Goal: Task Accomplishment & Management: Manage account settings

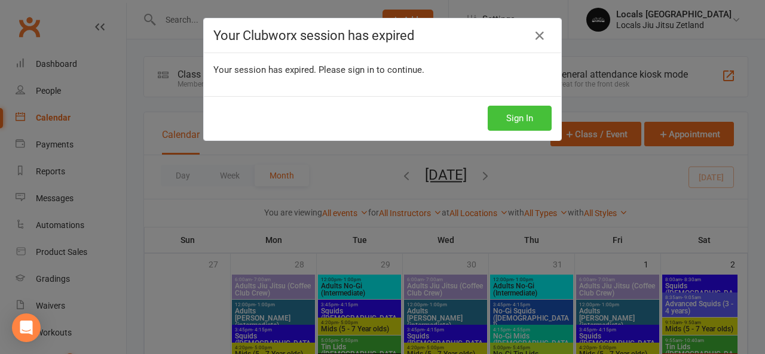
click at [498, 122] on button "Sign In" at bounding box center [519, 118] width 64 height 25
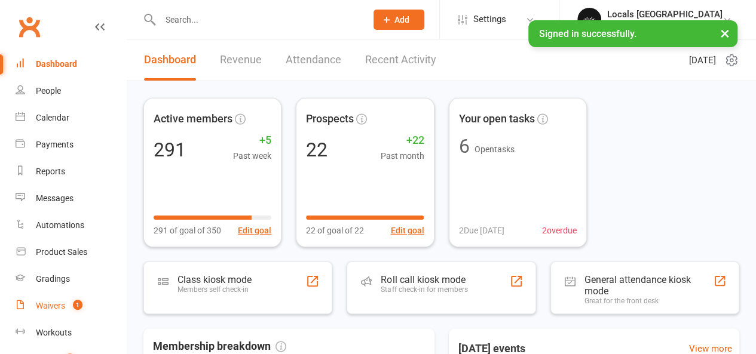
click at [50, 305] on div "Waivers" at bounding box center [50, 306] width 29 height 10
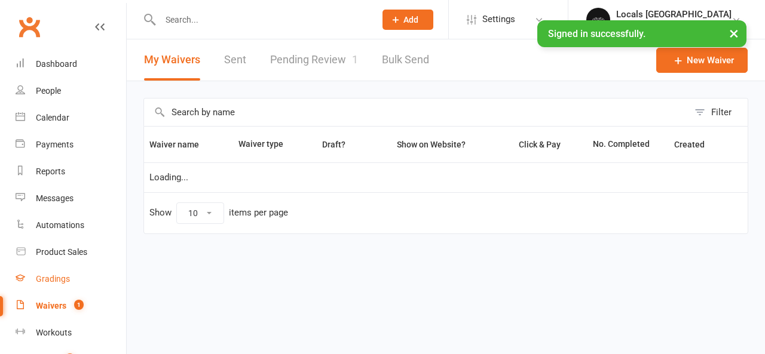
select select "100"
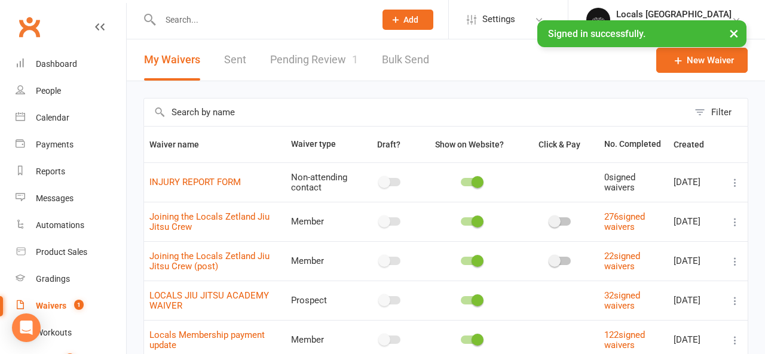
click at [332, 54] on link "Pending Review 1" at bounding box center [314, 59] width 88 height 41
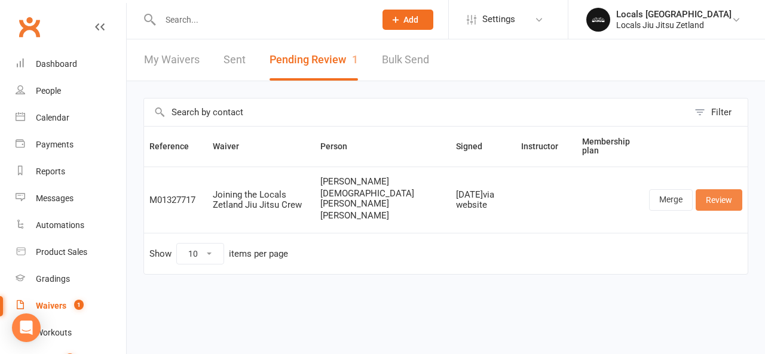
click at [724, 198] on link "Review" at bounding box center [718, 200] width 47 height 22
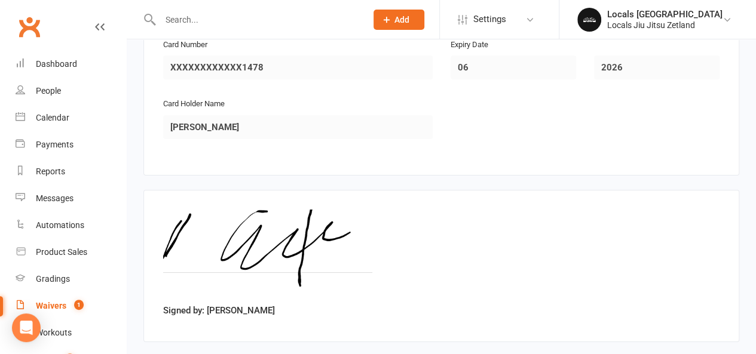
scroll to position [2090, 0]
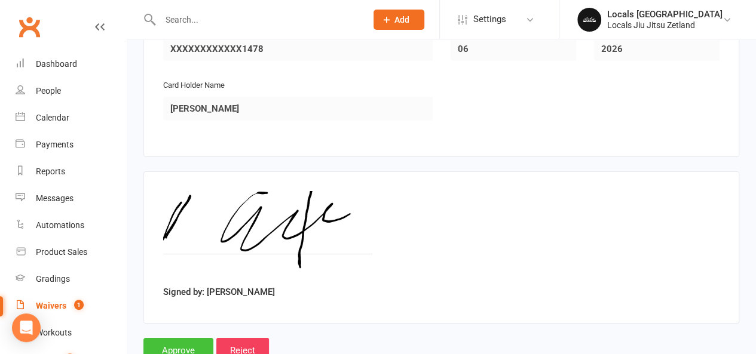
click at [164, 338] on input "Approve" at bounding box center [178, 350] width 70 height 25
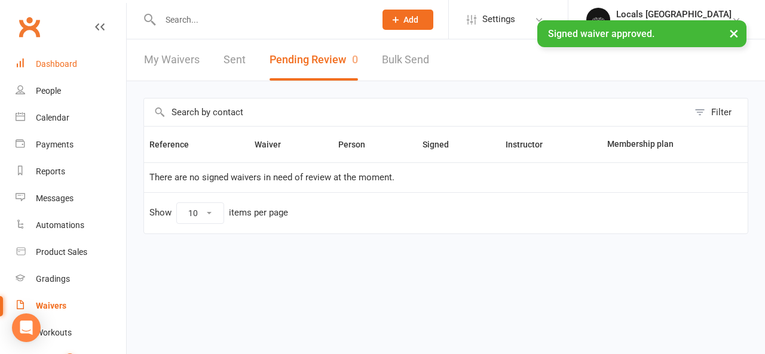
click at [69, 72] on link "Dashboard" at bounding box center [71, 64] width 111 height 27
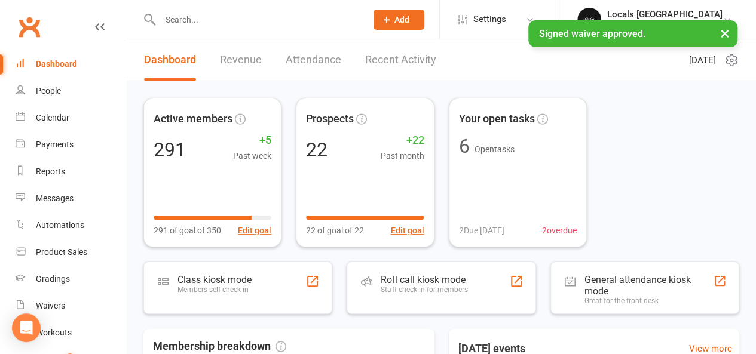
click at [393, 62] on link "Recent Activity" at bounding box center [400, 59] width 71 height 41
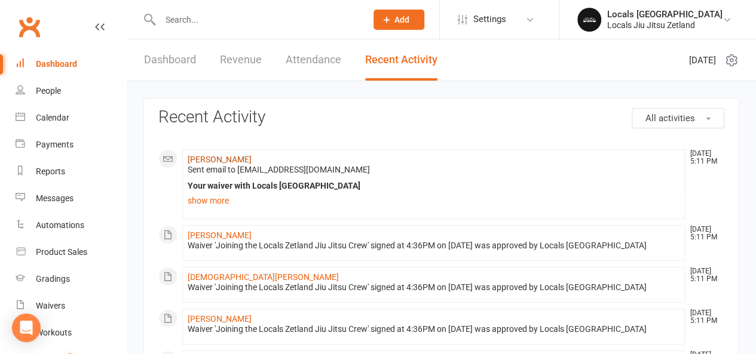
click at [203, 162] on link "Ben Ebert" at bounding box center [220, 160] width 64 height 10
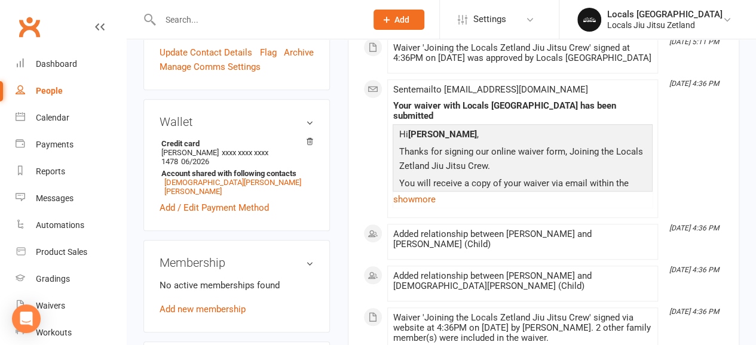
scroll to position [239, 0]
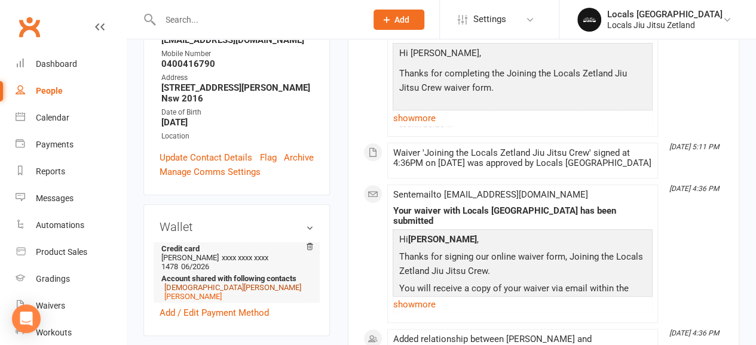
click at [187, 283] on link "Christian Ebert" at bounding box center [232, 287] width 137 height 9
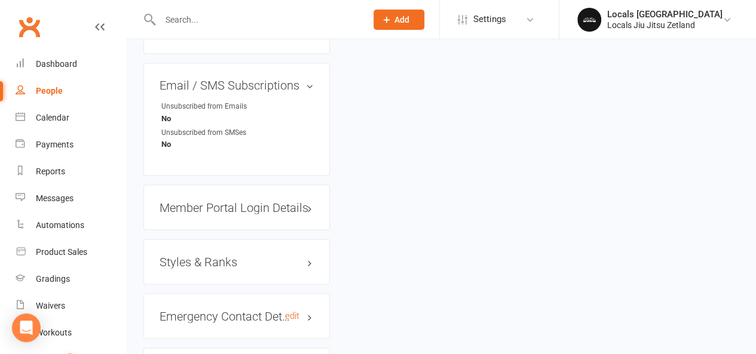
scroll to position [956, 0]
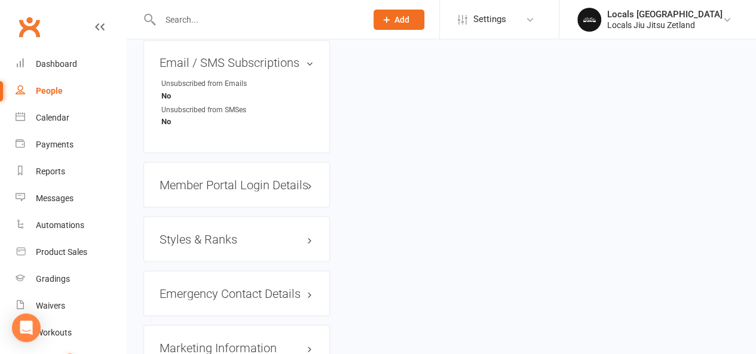
click at [196, 232] on h3 "Styles & Ranks" at bounding box center [237, 238] width 154 height 13
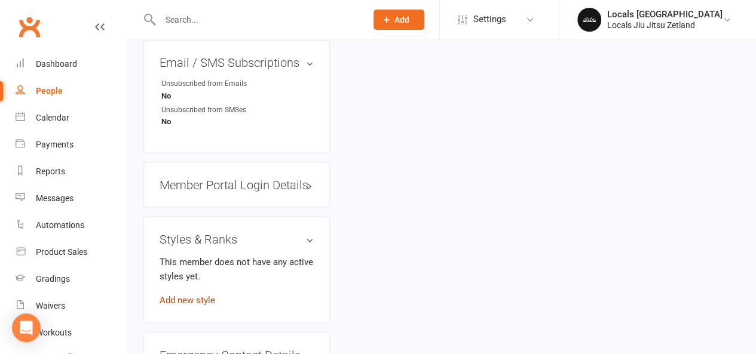
click at [173, 295] on link "Add new style" at bounding box center [188, 300] width 56 height 11
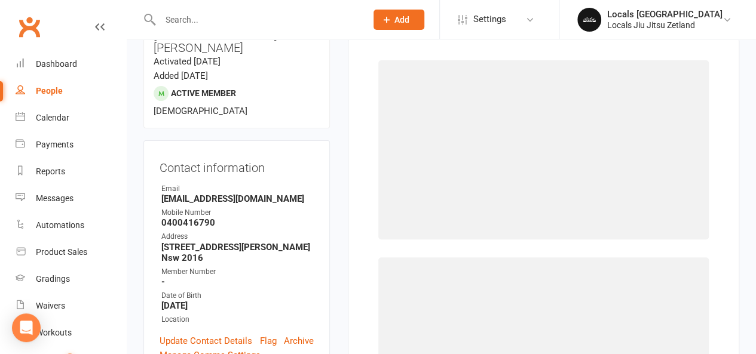
scroll to position [91, 0]
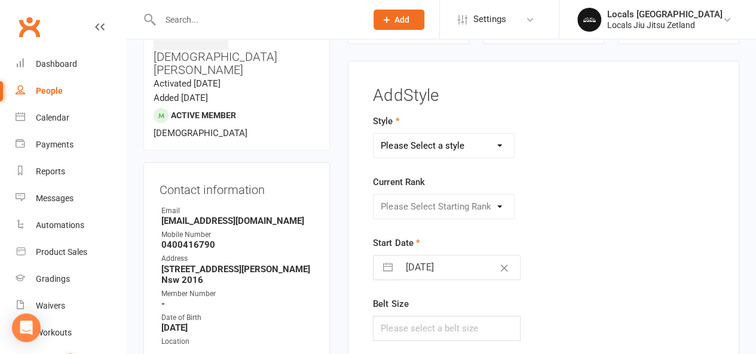
click at [434, 142] on select "Please Select a style Brazilian Jiu Jitsu Adults Belts Brazilian Jiu Jitsu Kids…" at bounding box center [443, 146] width 140 height 24
select select "2958"
click at [373, 134] on select "Please Select a style Brazilian Jiu Jitsu Adults Belts Brazilian Jiu Jitsu Kids…" at bounding box center [443, 146] width 140 height 24
click at [412, 205] on select "Please Select Starting Rank White White W1 White W2 White W3 White W4 White R1 …" at bounding box center [443, 207] width 140 height 24
select select "32352"
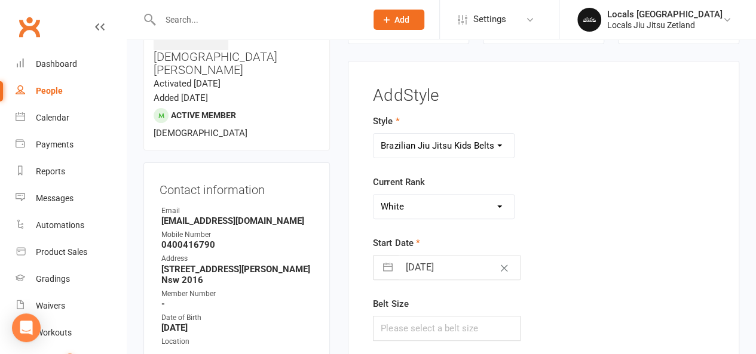
click at [373, 195] on select "Please Select Starting Rank White White W1 White W2 White W3 White W4 White R1 …" at bounding box center [443, 207] width 140 height 24
click at [409, 327] on input "text" at bounding box center [447, 328] width 148 height 25
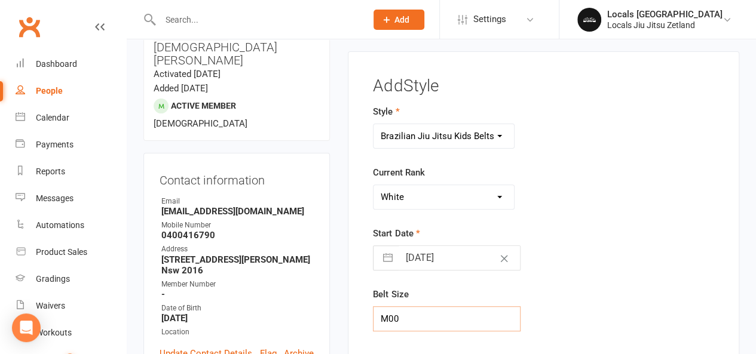
scroll to position [270, 0]
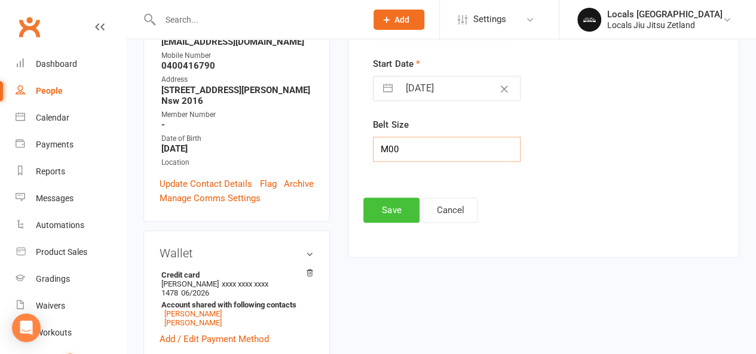
type input "M00"
click at [381, 206] on button "Save" at bounding box center [391, 210] width 56 height 25
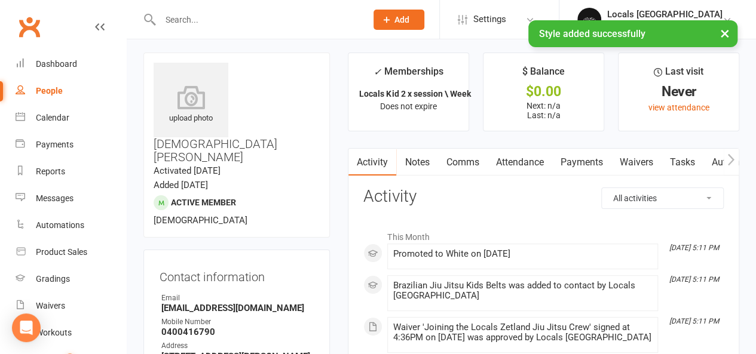
scroll to position [0, 0]
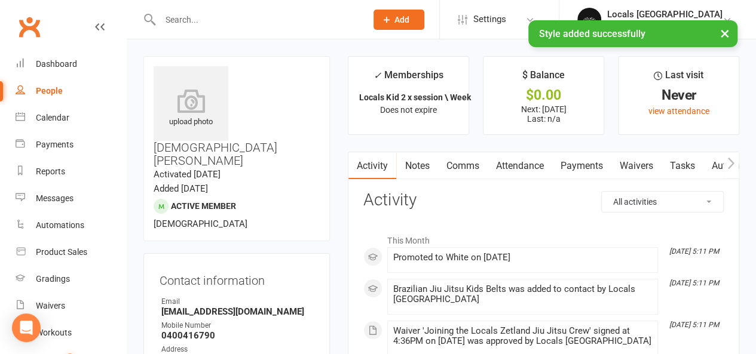
click at [734, 163] on icon "button" at bounding box center [730, 163] width 7 height 13
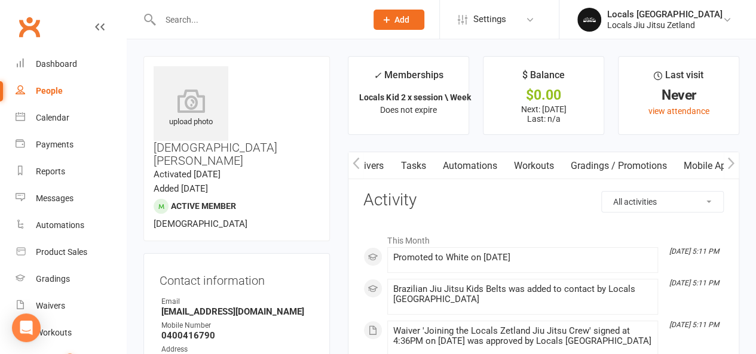
click at [734, 163] on icon "button" at bounding box center [730, 163] width 7 height 13
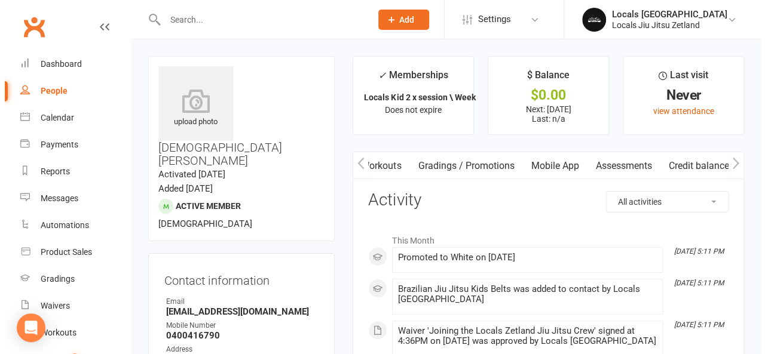
scroll to position [0, 425]
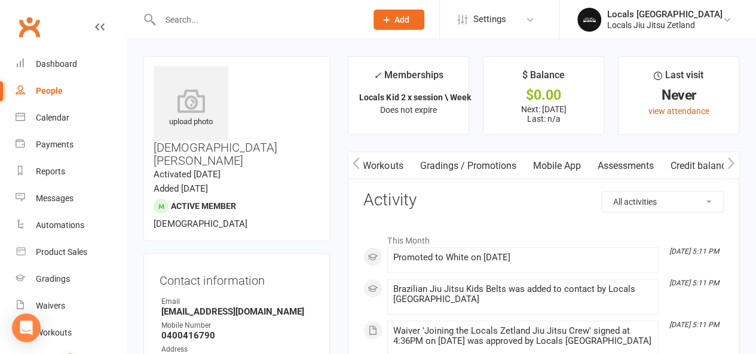
click at [546, 163] on link "Mobile App" at bounding box center [556, 165] width 65 height 27
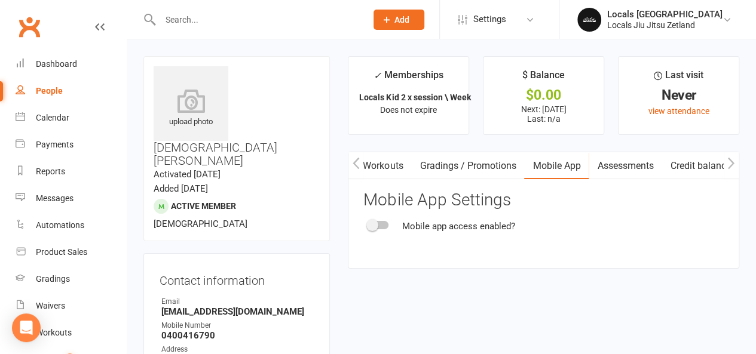
click at [370, 225] on span at bounding box center [372, 225] width 12 height 12
click at [368, 223] on input "checkbox" at bounding box center [368, 223] width 0 height 0
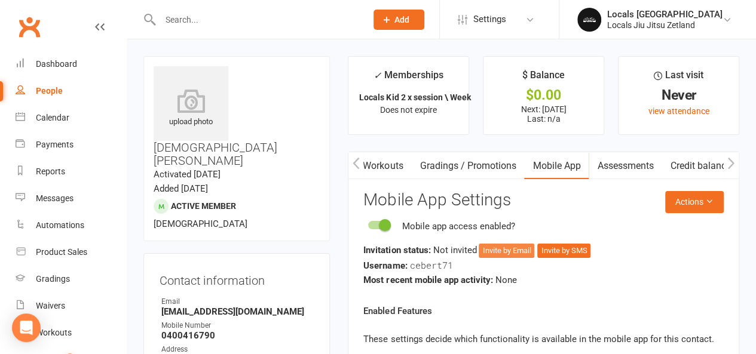
click at [519, 251] on button "Invite by Email" at bounding box center [507, 251] width 56 height 14
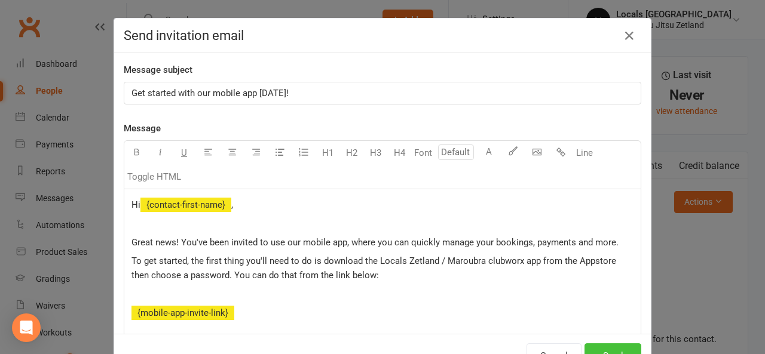
click at [602, 345] on button "Send" at bounding box center [612, 355] width 57 height 25
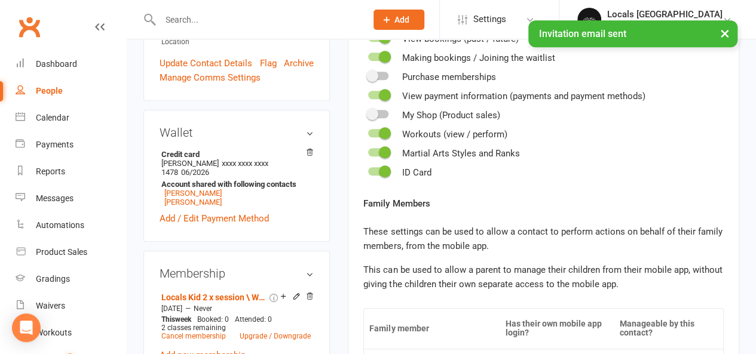
scroll to position [418, 0]
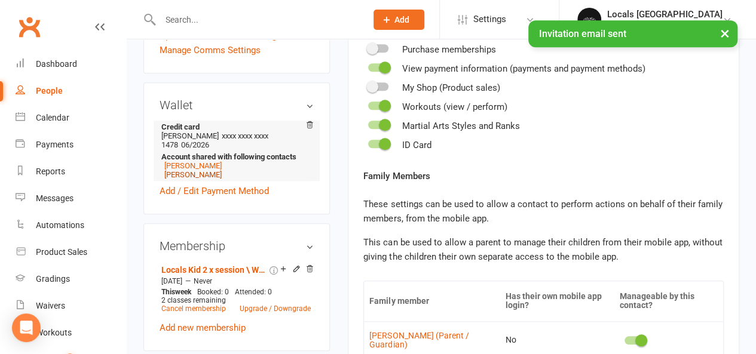
click at [171, 170] on link "[PERSON_NAME]" at bounding box center [192, 174] width 57 height 9
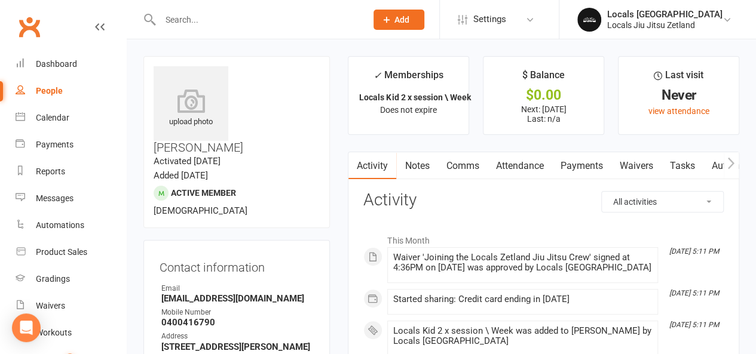
click at [728, 165] on icon "button" at bounding box center [730, 163] width 7 height 13
click at [726, 162] on button "button" at bounding box center [730, 165] width 15 height 27
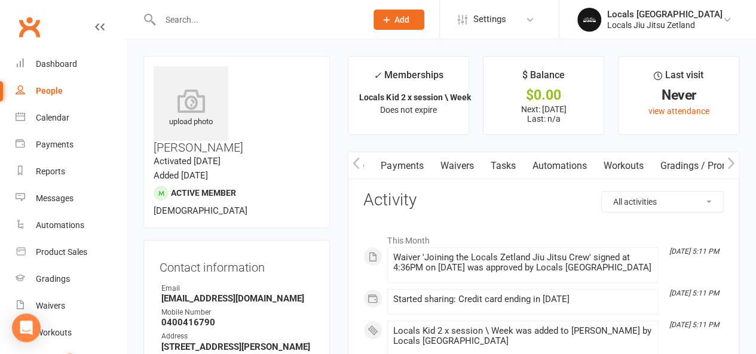
scroll to position [0, 269]
click at [709, 162] on link "Mobile App" at bounding box center [706, 165] width 65 height 27
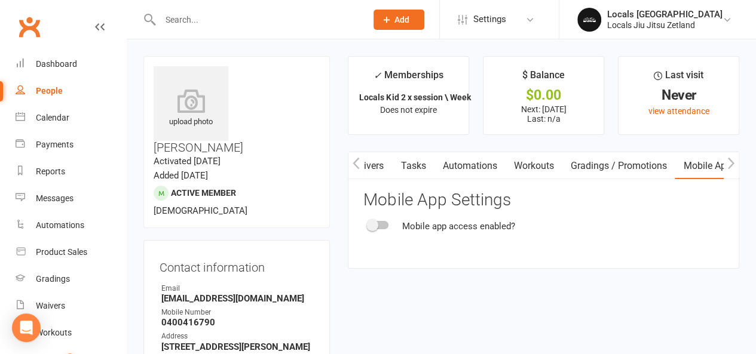
click at [380, 226] on div at bounding box center [378, 225] width 20 height 8
click at [368, 223] on input "checkbox" at bounding box center [368, 223] width 0 height 0
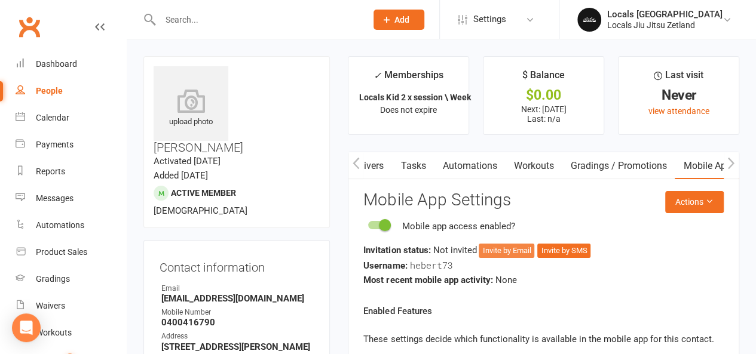
click at [516, 254] on button "Invite by Email" at bounding box center [507, 251] width 56 height 14
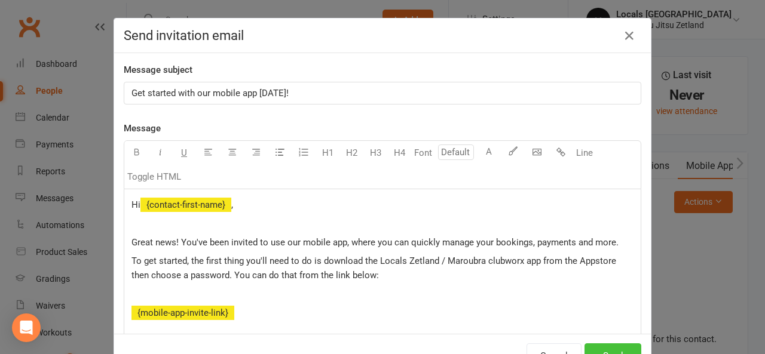
click at [605, 345] on button "Send" at bounding box center [612, 355] width 57 height 25
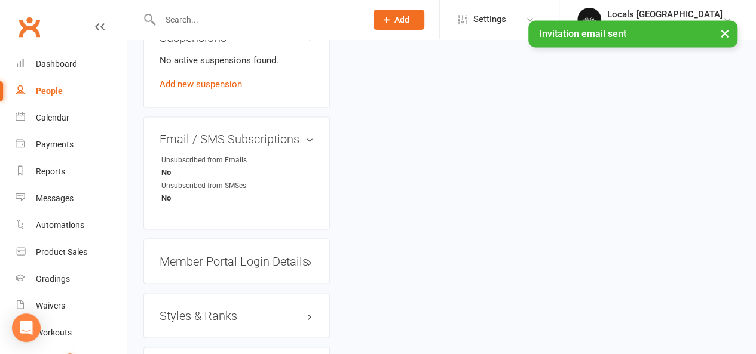
scroll to position [896, 0]
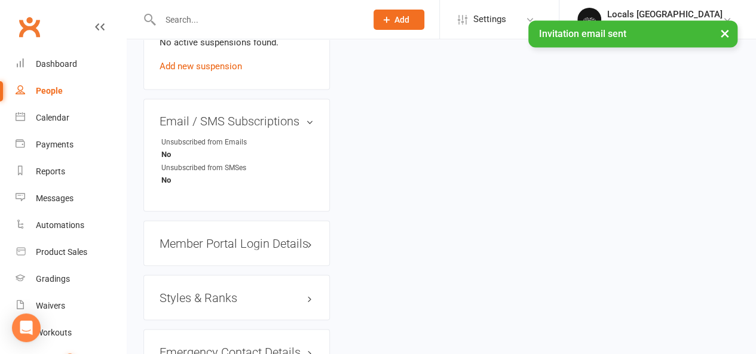
click at [215, 291] on h3 "Styles & Ranks" at bounding box center [237, 297] width 154 height 13
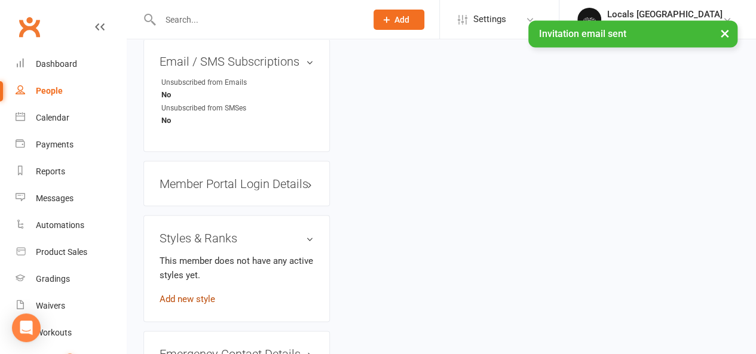
click at [204, 293] on link "Add new style" at bounding box center [188, 298] width 56 height 11
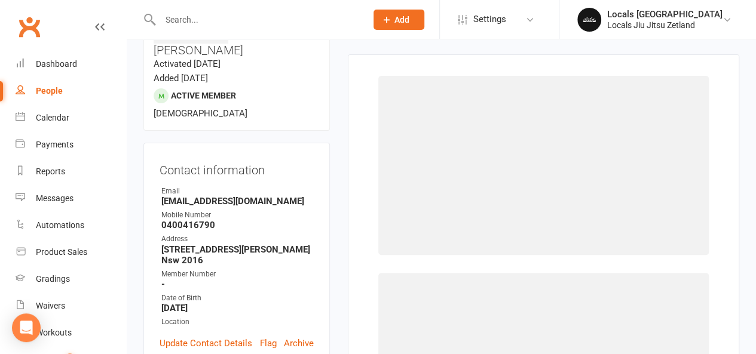
scroll to position [91, 0]
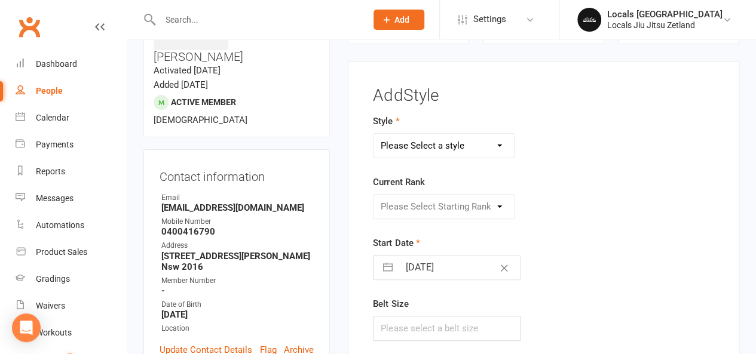
click at [448, 151] on select "Please Select a style Brazilian Jiu Jitsu Adults Belts Brazilian Jiu Jitsu Kids…" at bounding box center [443, 146] width 140 height 24
select select "2958"
click at [373, 134] on select "Please Select a style Brazilian Jiu Jitsu Adults Belts Brazilian Jiu Jitsu Kids…" at bounding box center [443, 146] width 140 height 24
click at [422, 210] on select "Please Select Starting Rank White White W1 White W2 White W3 White W4 White R1 …" at bounding box center [443, 207] width 140 height 24
select select "32352"
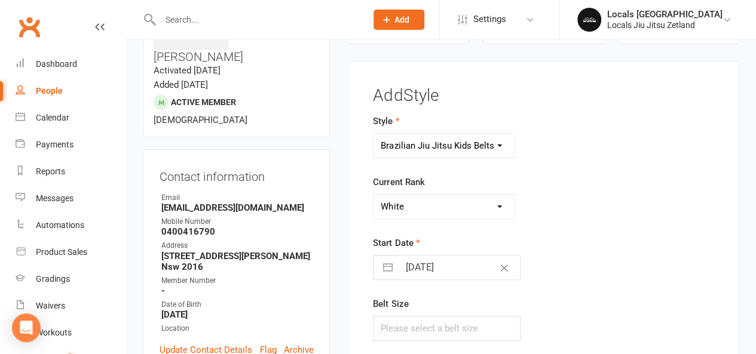
click at [373, 195] on select "Please Select Starting Rank White White W1 White W2 White W3 White W4 White R1 …" at bounding box center [443, 207] width 140 height 24
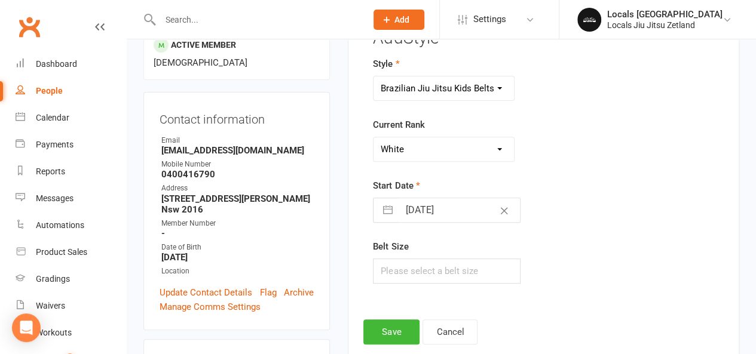
scroll to position [210, 0]
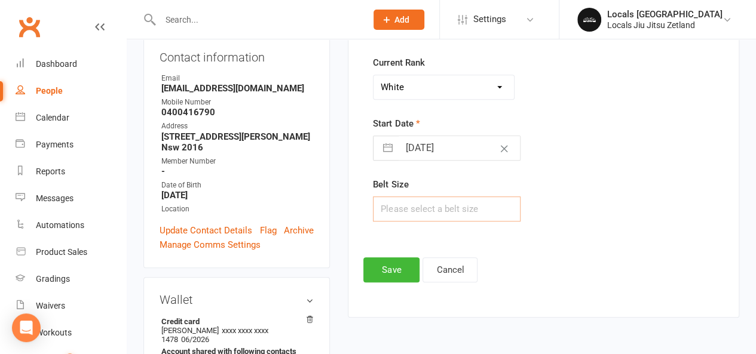
click at [390, 206] on input "text" at bounding box center [447, 209] width 148 height 25
type input "M0"
click at [380, 272] on button "Save" at bounding box center [391, 269] width 56 height 25
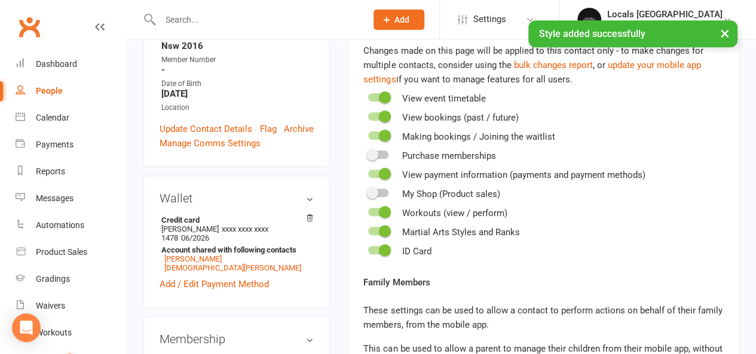
scroll to position [330, 0]
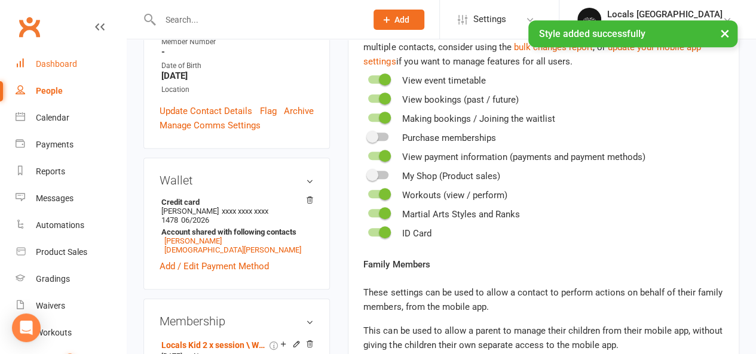
click at [60, 69] on link "Dashboard" at bounding box center [71, 64] width 111 height 27
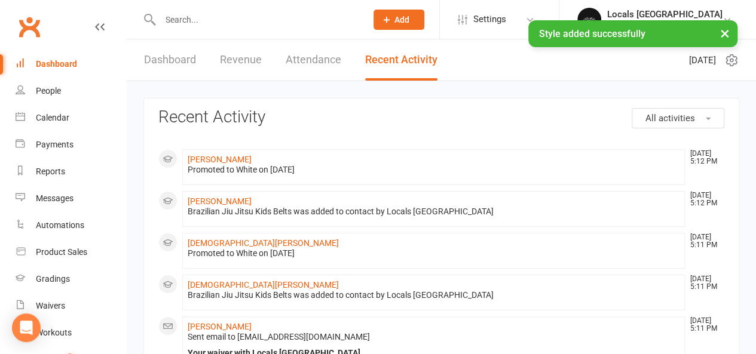
click at [175, 60] on link "Dashboard" at bounding box center [170, 59] width 52 height 41
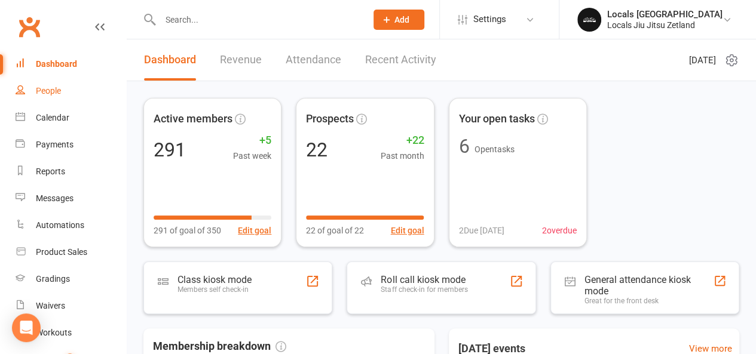
click at [56, 88] on div "People" at bounding box center [48, 91] width 25 height 10
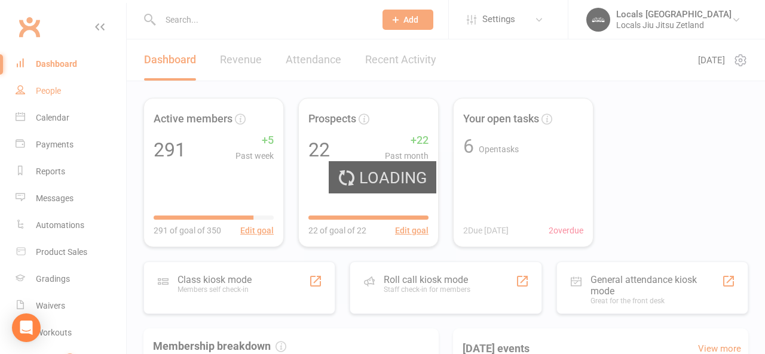
select select "100"
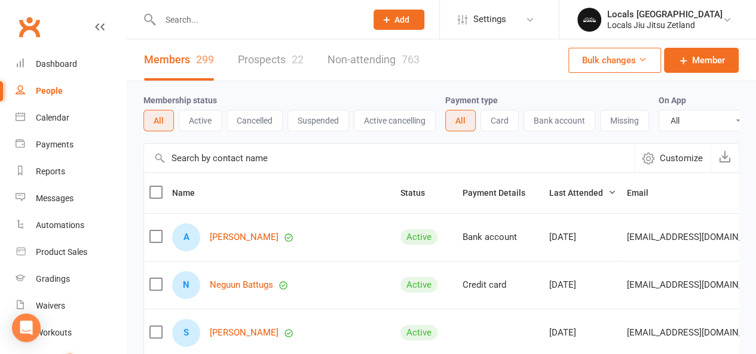
click at [258, 65] on link "Prospects 22" at bounding box center [271, 59] width 66 height 41
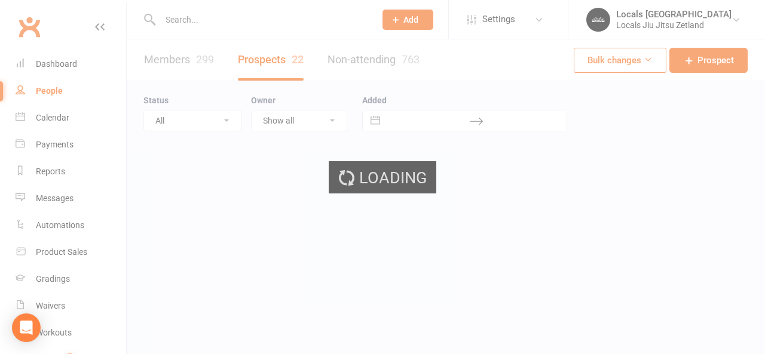
select select "100"
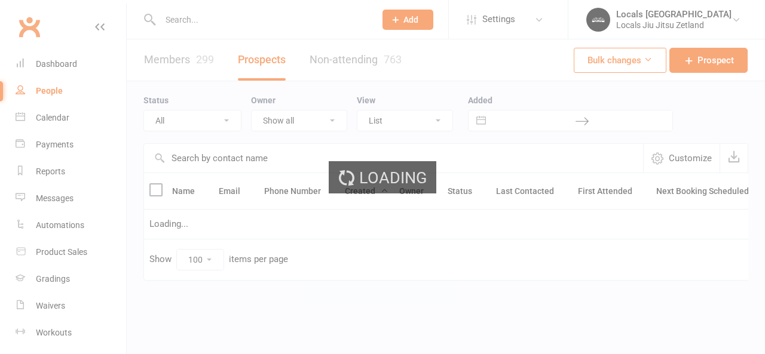
select select "100"
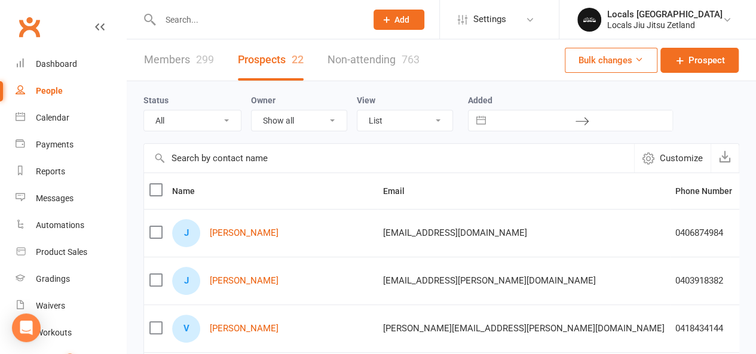
click at [162, 56] on link "Members 299" at bounding box center [179, 59] width 70 height 41
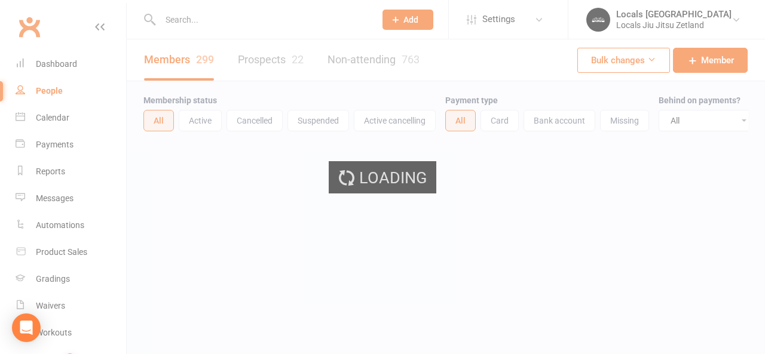
select select "100"
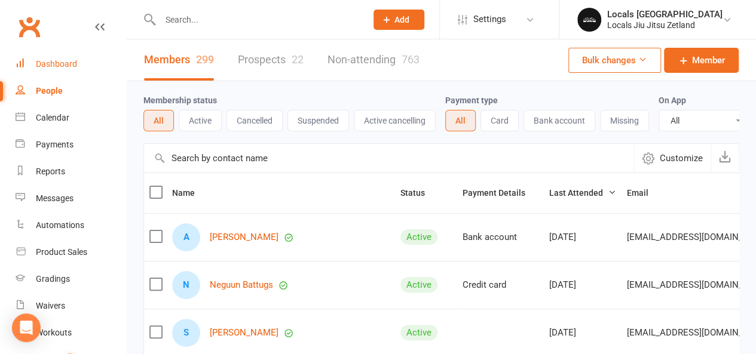
click at [44, 65] on div "Dashboard" at bounding box center [56, 64] width 41 height 10
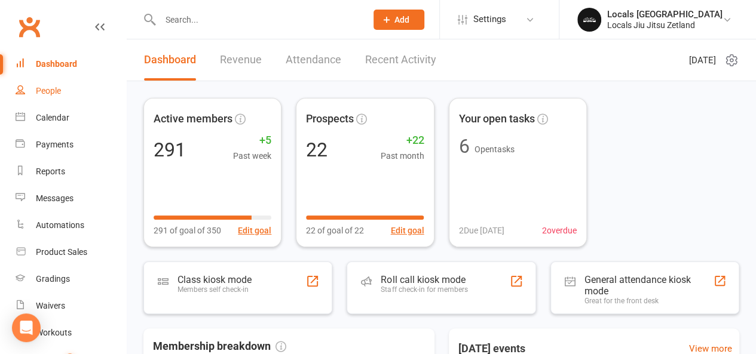
click at [47, 87] on div "People" at bounding box center [48, 91] width 25 height 10
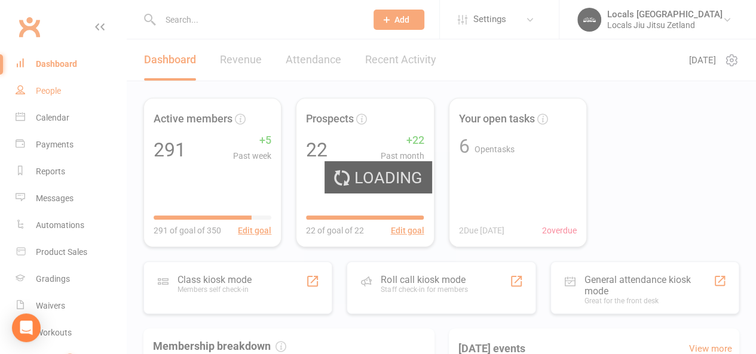
select select "100"
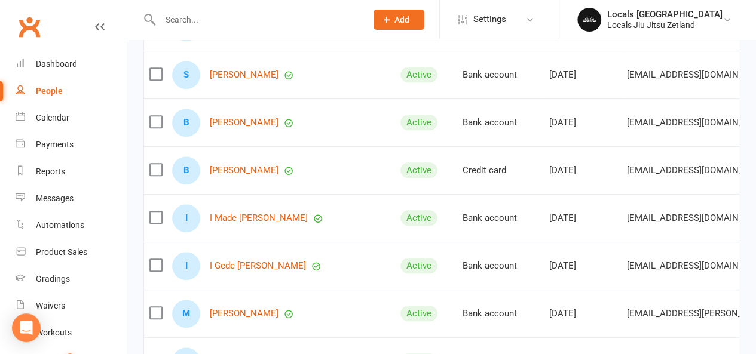
scroll to position [358, 0]
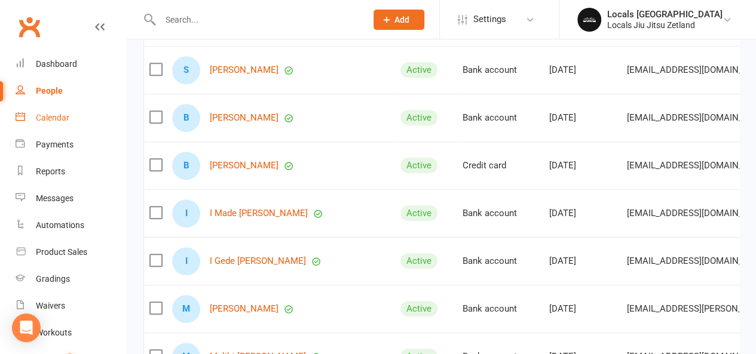
click at [50, 124] on link "Calendar" at bounding box center [71, 118] width 111 height 27
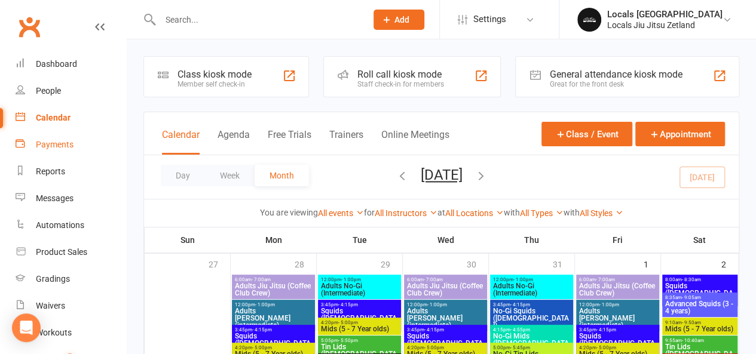
click at [53, 138] on link "Payments" at bounding box center [71, 144] width 111 height 27
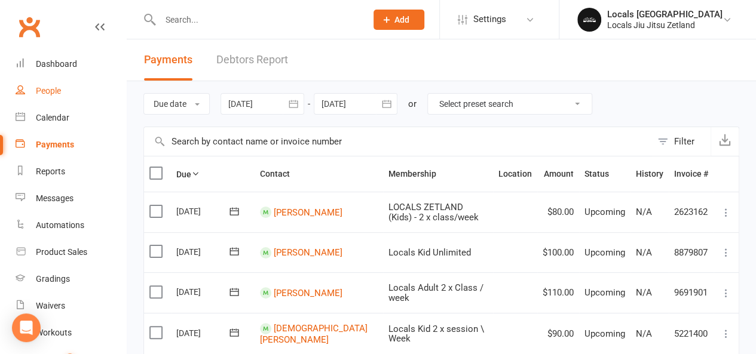
click at [43, 86] on div "People" at bounding box center [48, 91] width 25 height 10
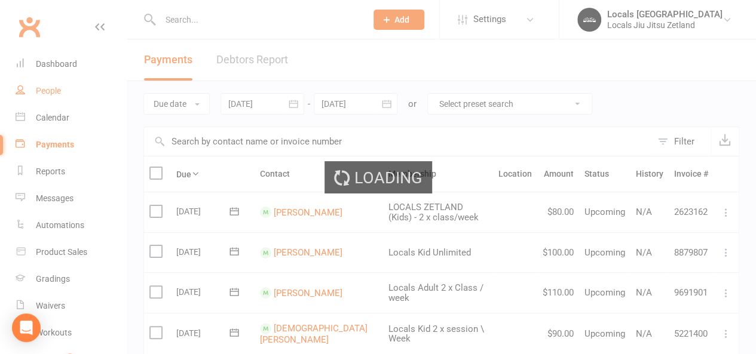
select select "100"
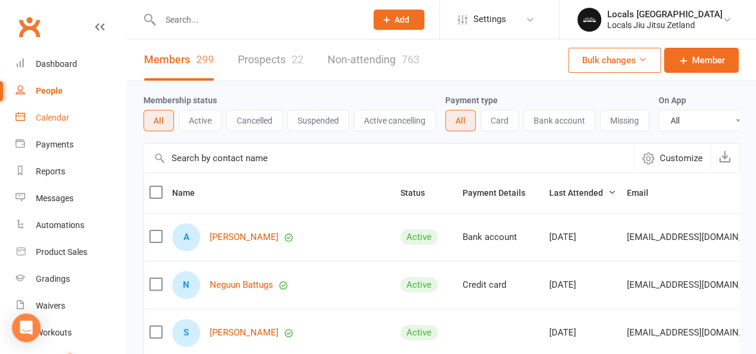
click at [53, 120] on div "Calendar" at bounding box center [52, 118] width 33 height 10
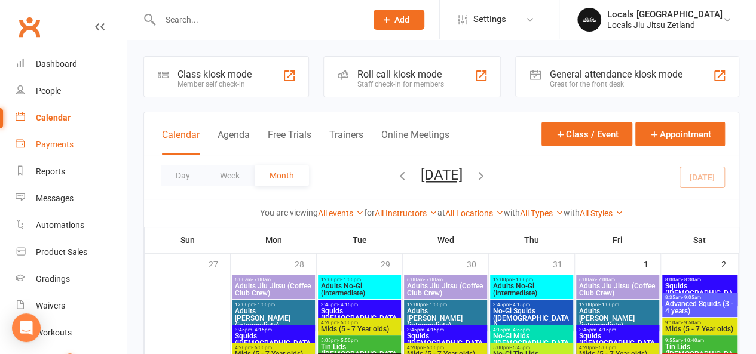
click at [60, 143] on div "Payments" at bounding box center [55, 145] width 38 height 10
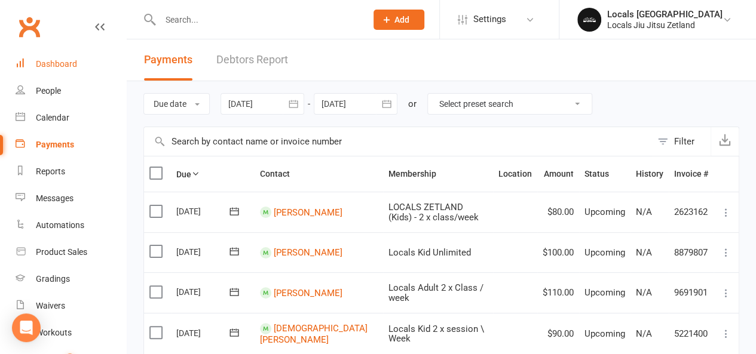
click at [76, 68] on link "Dashboard" at bounding box center [71, 64] width 111 height 27
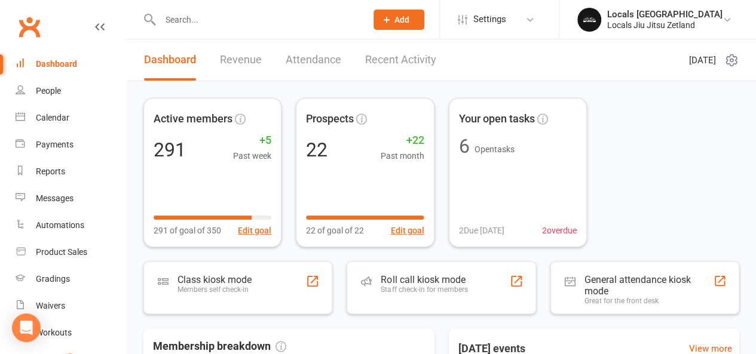
click at [235, 57] on link "Revenue" at bounding box center [241, 59] width 42 height 41
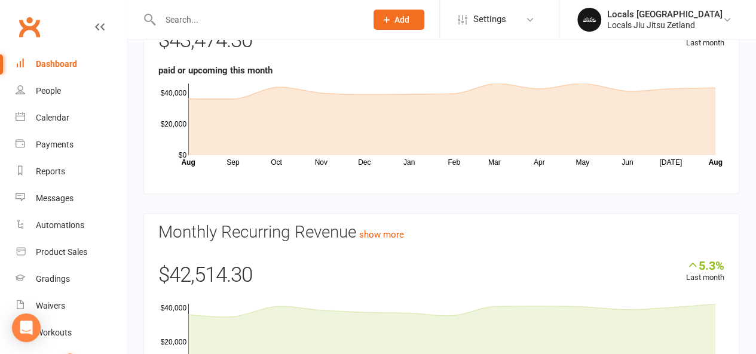
scroll to position [214, 0]
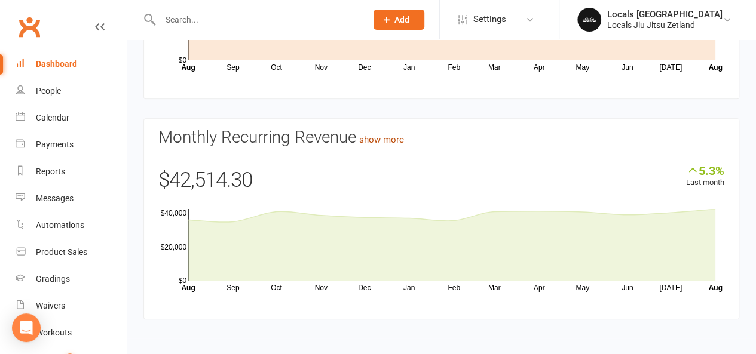
click at [372, 140] on link "show more" at bounding box center [381, 139] width 45 height 11
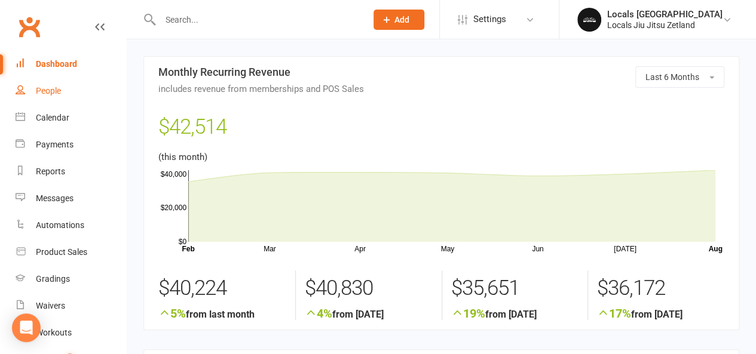
click at [39, 86] on div "People" at bounding box center [48, 91] width 25 height 10
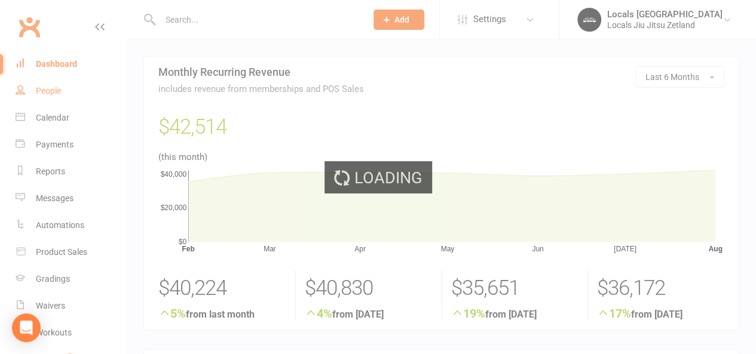
select select "100"
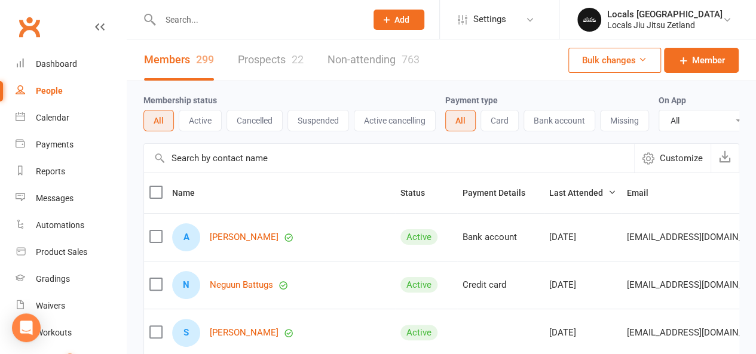
click at [306, 57] on div "Members 299 Prospects 22 Non-attending 763" at bounding box center [282, 59] width 310 height 41
click at [287, 57] on link "Prospects 22" at bounding box center [271, 59] width 66 height 41
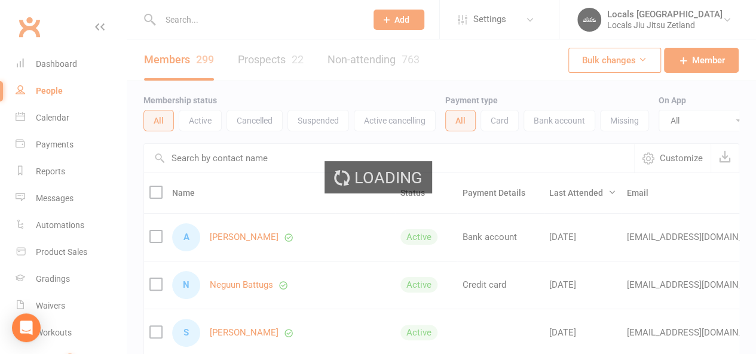
select select "100"
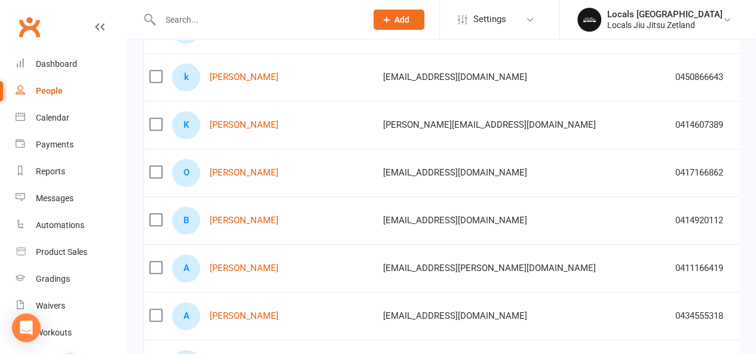
scroll to position [358, 0]
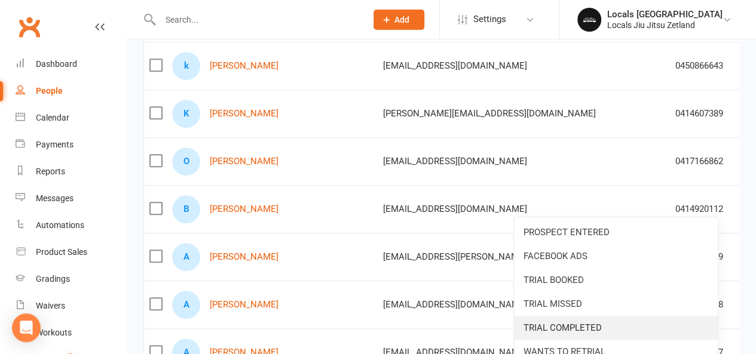
click at [559, 317] on link "TRIAL COMPLETED" at bounding box center [616, 328] width 204 height 24
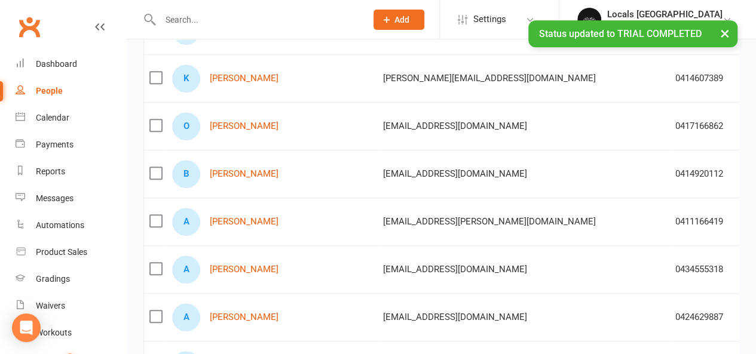
scroll to position [418, 0]
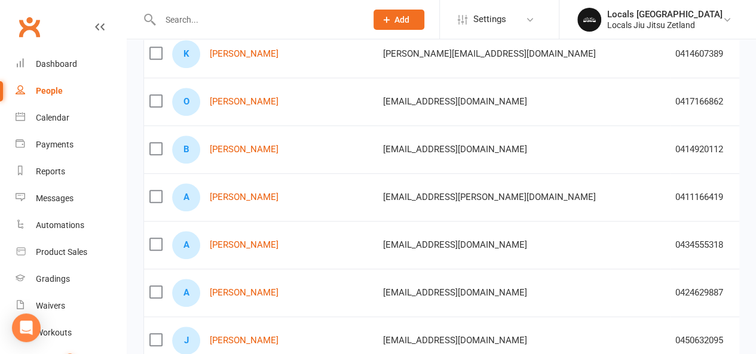
click at [277, 217] on td "A [PERSON_NAME]" at bounding box center [272, 197] width 211 height 48
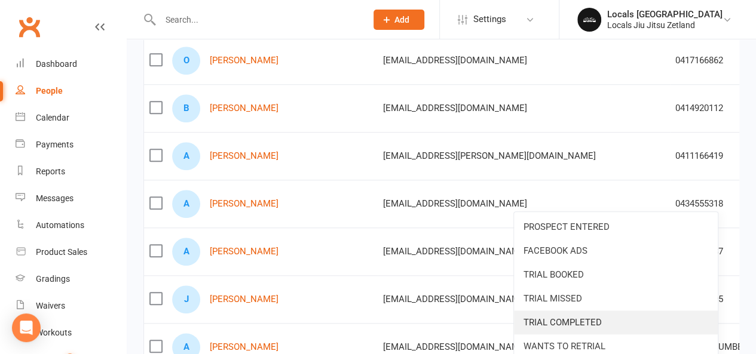
scroll to position [478, 0]
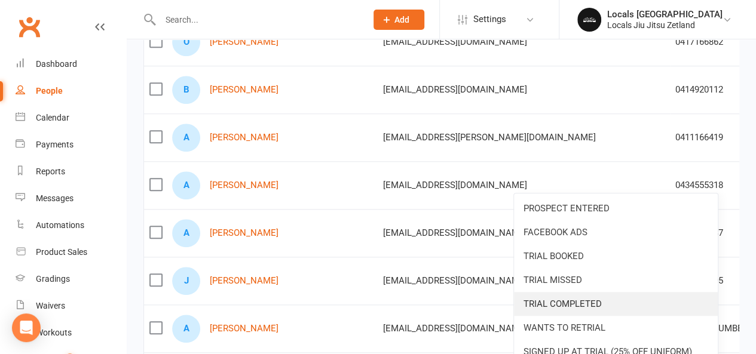
click at [576, 297] on link "TRIAL COMPLETED" at bounding box center [616, 304] width 204 height 24
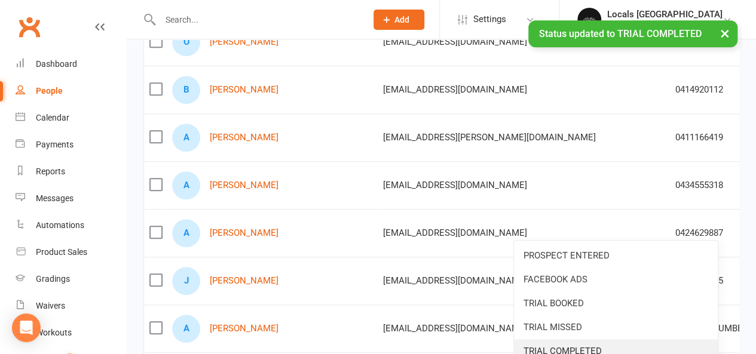
click at [562, 347] on link "TRIAL COMPLETED" at bounding box center [616, 351] width 204 height 24
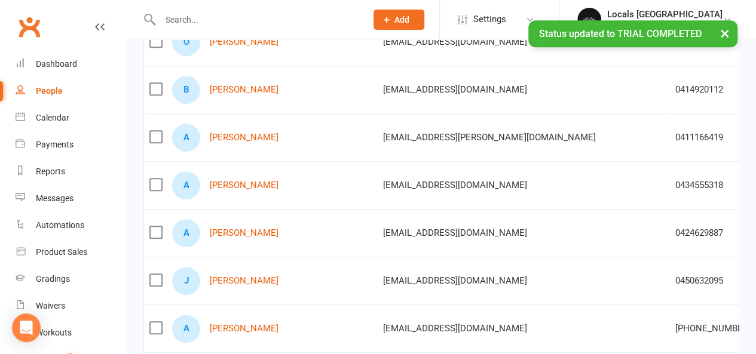
scroll to position [538, 0]
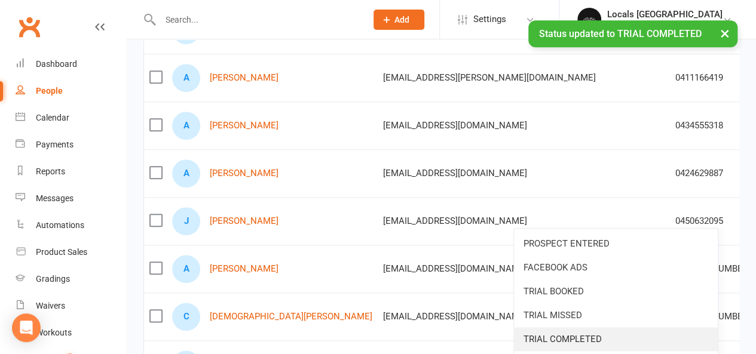
click at [615, 335] on link "TRIAL COMPLETED" at bounding box center [616, 339] width 204 height 24
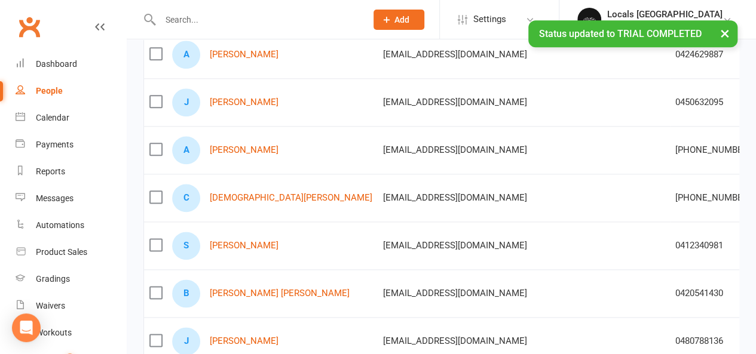
scroll to position [657, 0]
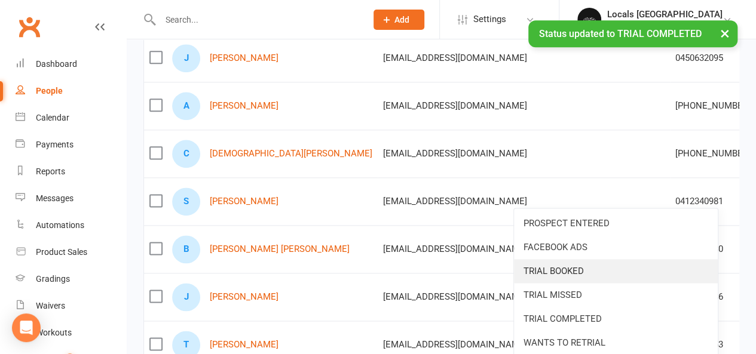
scroll to position [717, 0]
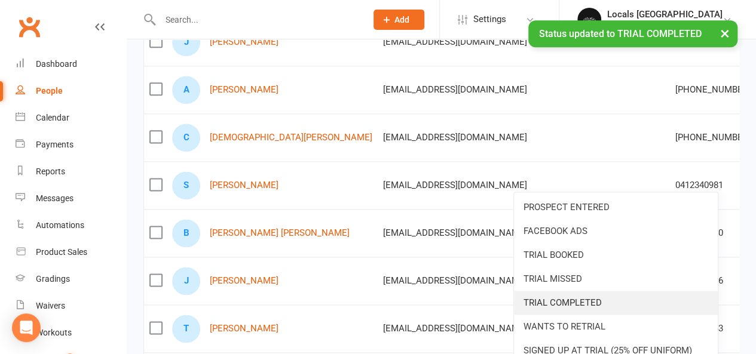
click at [574, 301] on link "TRIAL COMPLETED" at bounding box center [616, 303] width 204 height 24
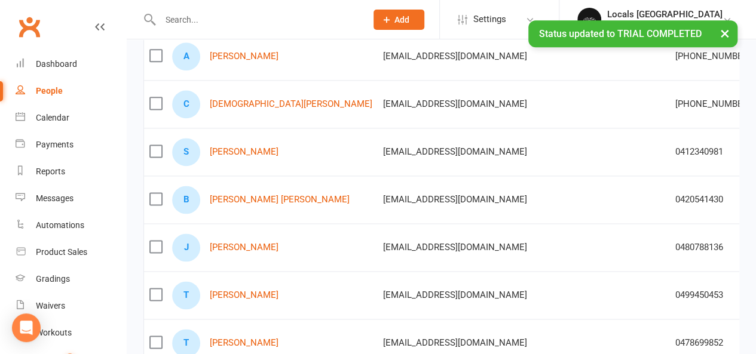
scroll to position [777, 0]
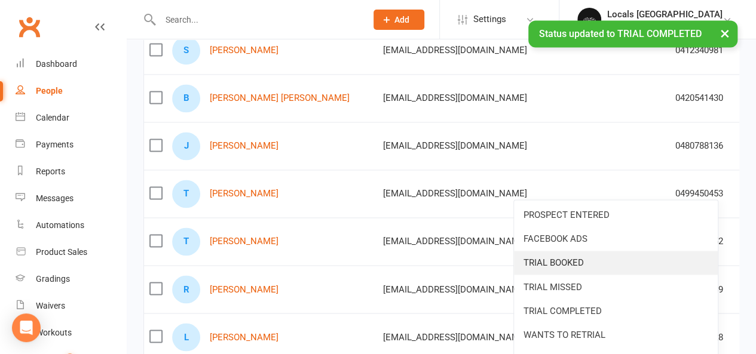
scroll to position [896, 0]
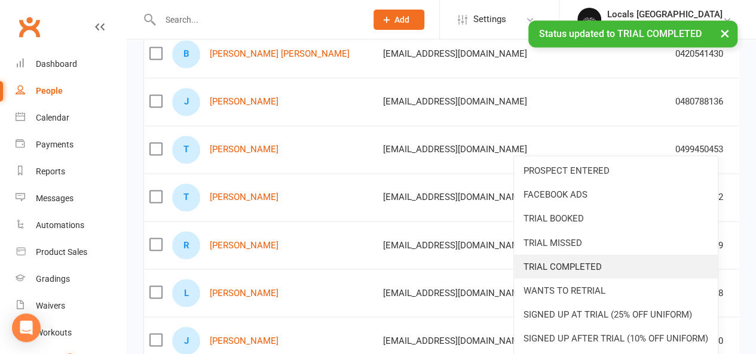
click at [579, 272] on link "TRIAL COMPLETED" at bounding box center [616, 266] width 204 height 24
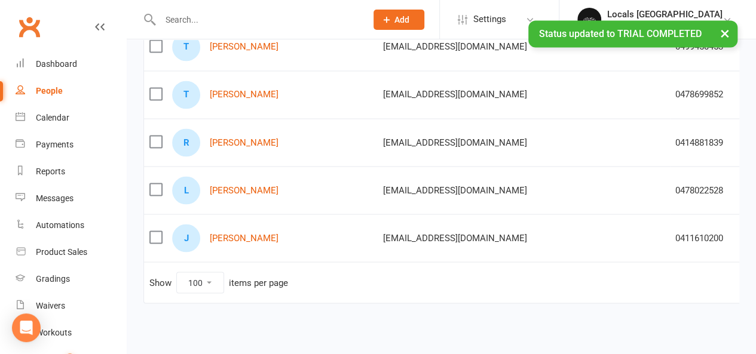
scroll to position [1014, 0]
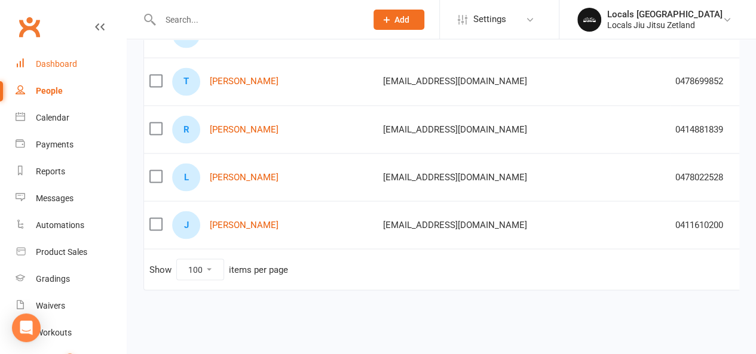
click at [65, 59] on div "Dashboard" at bounding box center [56, 64] width 41 height 10
